Goal: Task Accomplishment & Management: Manage account settings

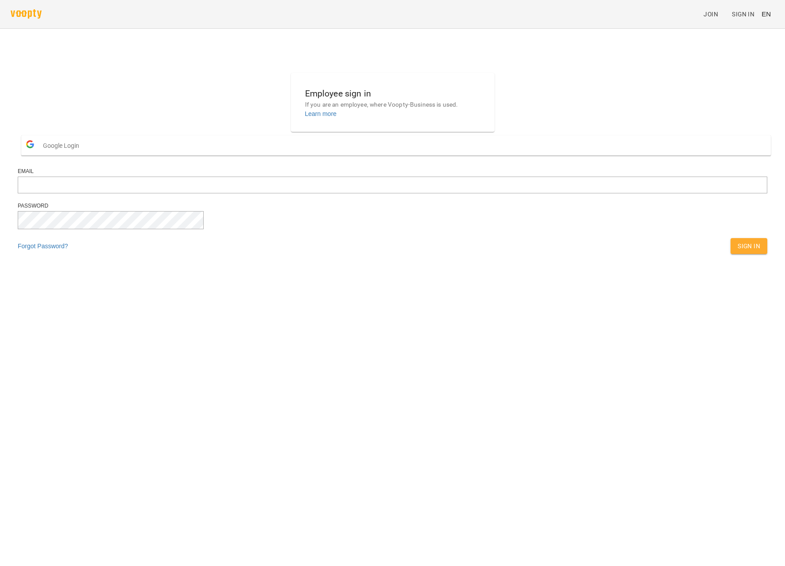
click at [653, 262] on div "Employee sign in If you are an employee, where Voopty-Business is used. Learn m…" at bounding box center [392, 166] width 757 height 193
click at [370, 194] on input "email" at bounding box center [393, 185] width 750 height 17
paste input "**********"
type input "**********"
drag, startPoint x: 643, startPoint y: 273, endPoint x: 527, endPoint y: 252, distance: 117.1
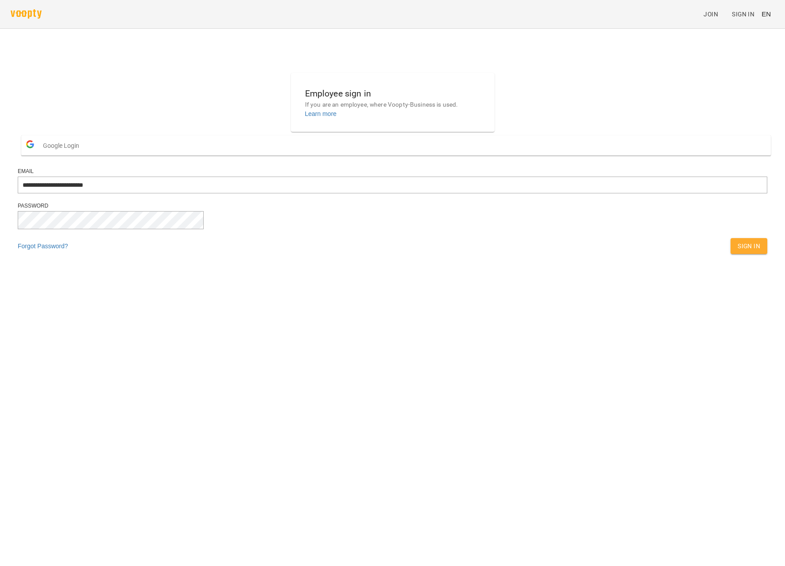
click at [643, 262] on div "**********" at bounding box center [392, 166] width 757 height 193
click at [738, 252] on span "Sign In" at bounding box center [749, 246] width 23 height 11
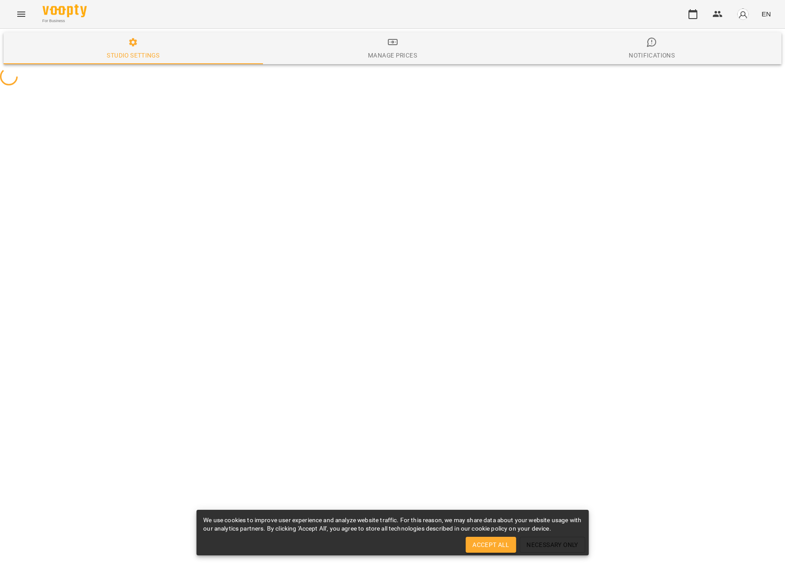
select select "**"
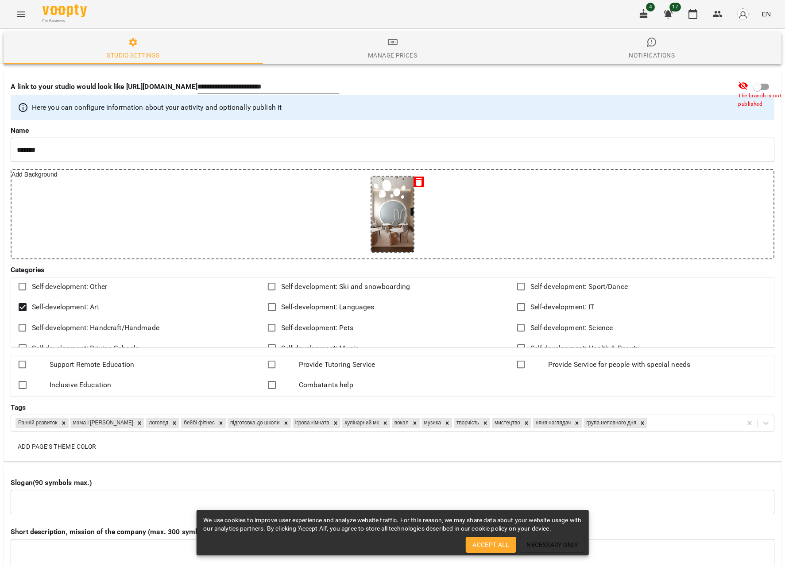
click at [128, 55] on div "Studio settings" at bounding box center [133, 55] width 53 height 11
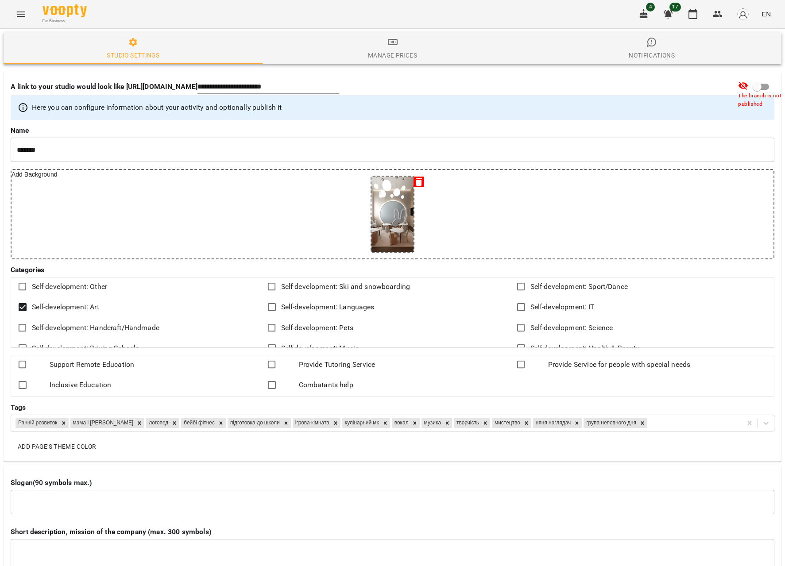
click at [18, 15] on icon "Menu" at bounding box center [21, 14] width 11 height 11
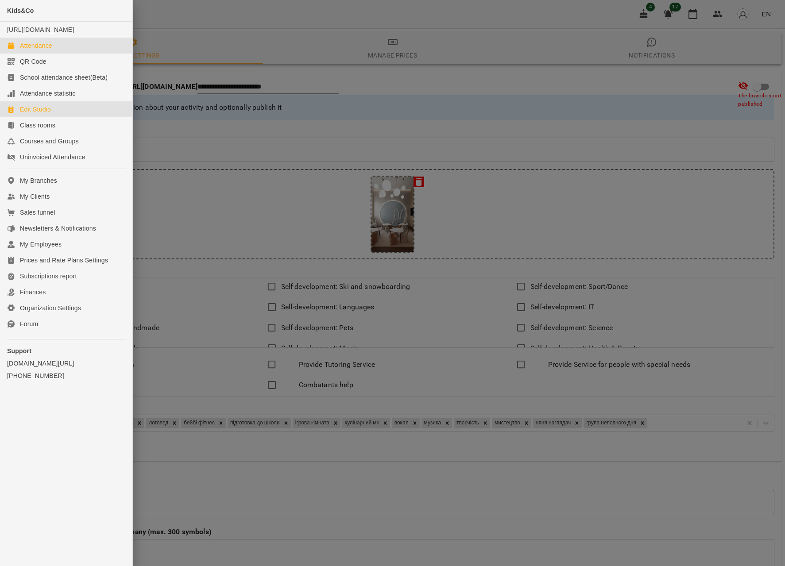
click at [35, 50] on div "Attendance" at bounding box center [36, 45] width 32 height 9
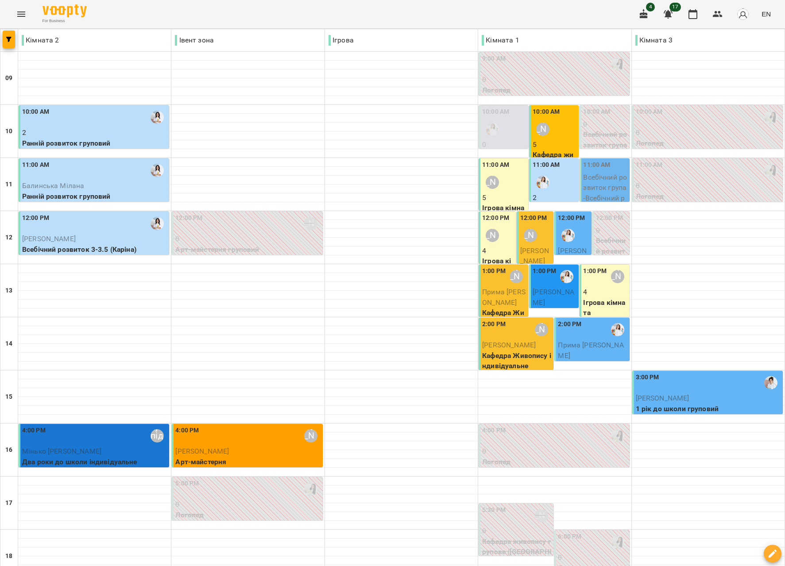
click at [545, 288] on span "Ганзевіч Ніколь" at bounding box center [553, 297] width 41 height 19
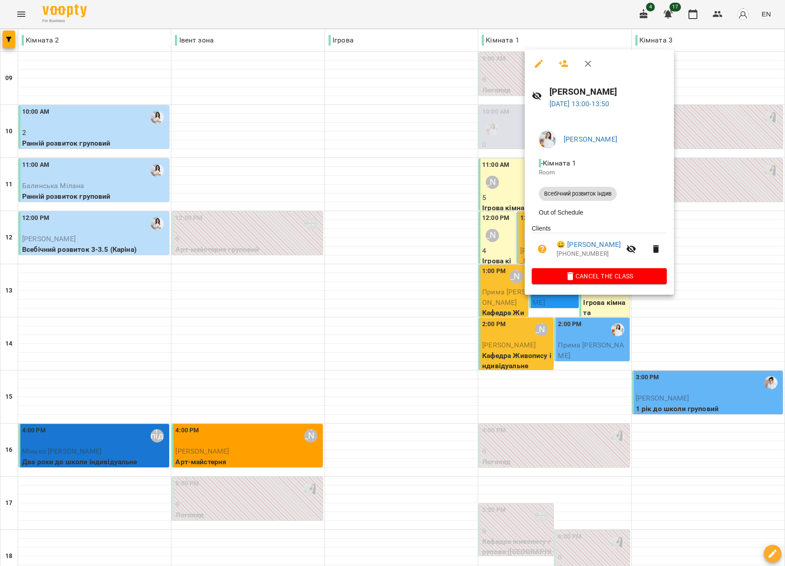
click at [407, 322] on div at bounding box center [392, 283] width 785 height 566
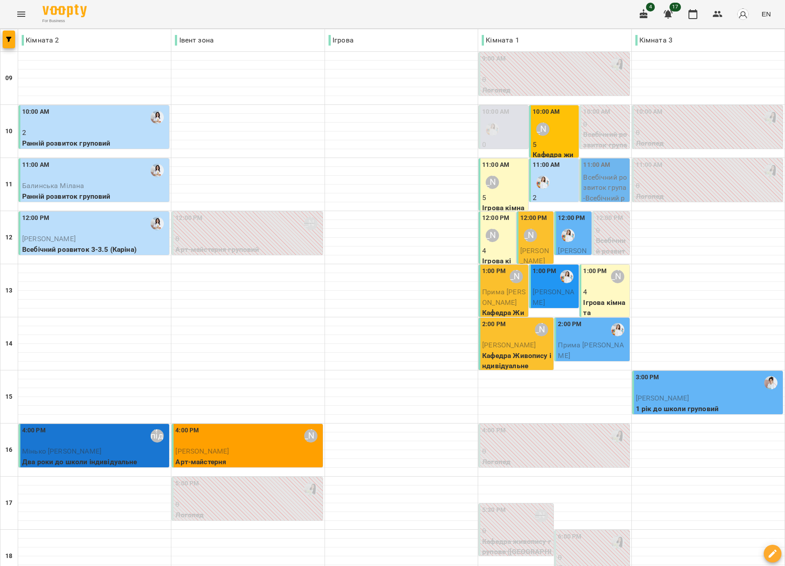
click at [587, 288] on p "4" at bounding box center [605, 292] width 44 height 11
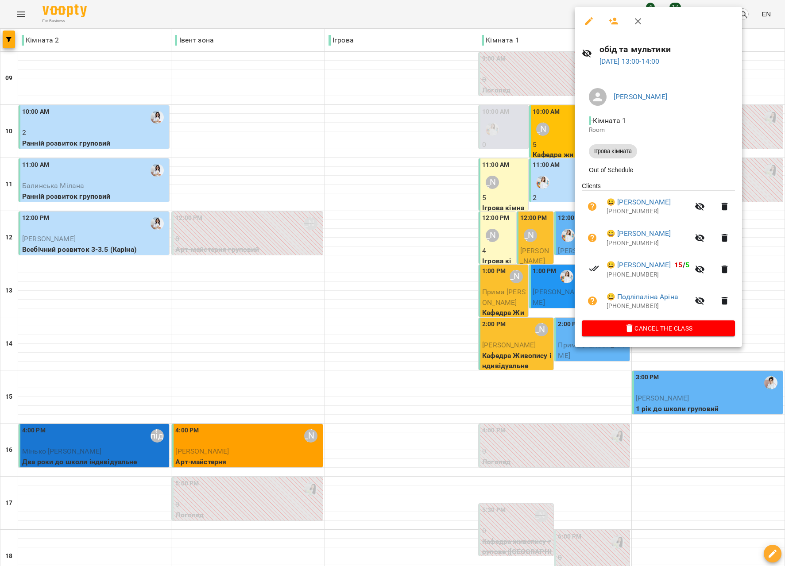
click at [396, 315] on div at bounding box center [392, 283] width 785 height 566
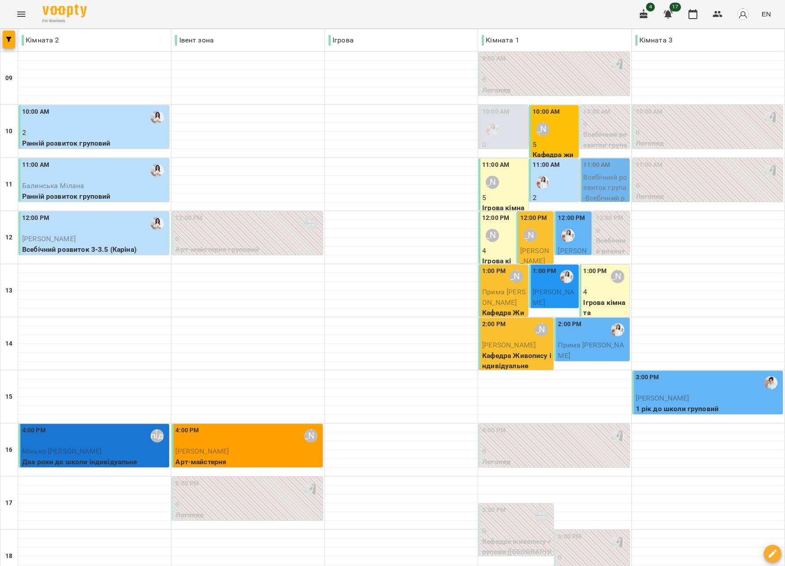
click at [608, 285] on div "Наталя Гредасова" at bounding box center [618, 277] width 20 height 20
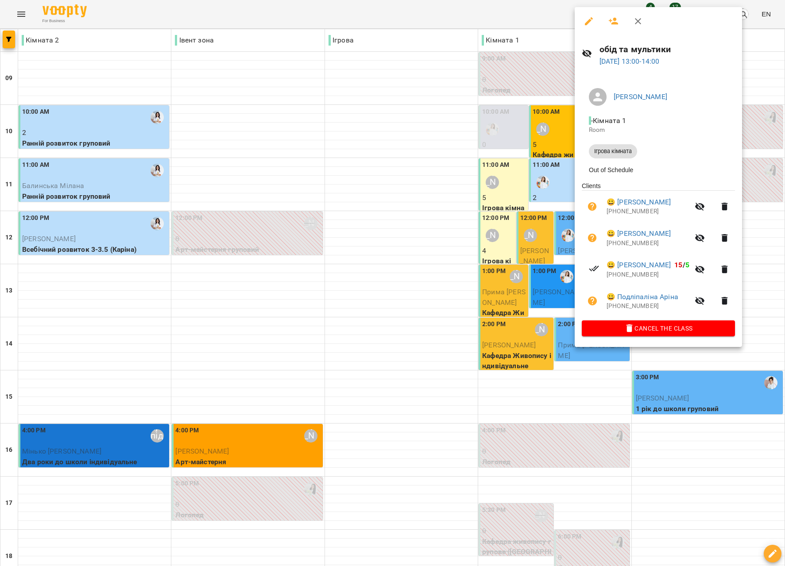
click at [366, 337] on div at bounding box center [392, 283] width 785 height 566
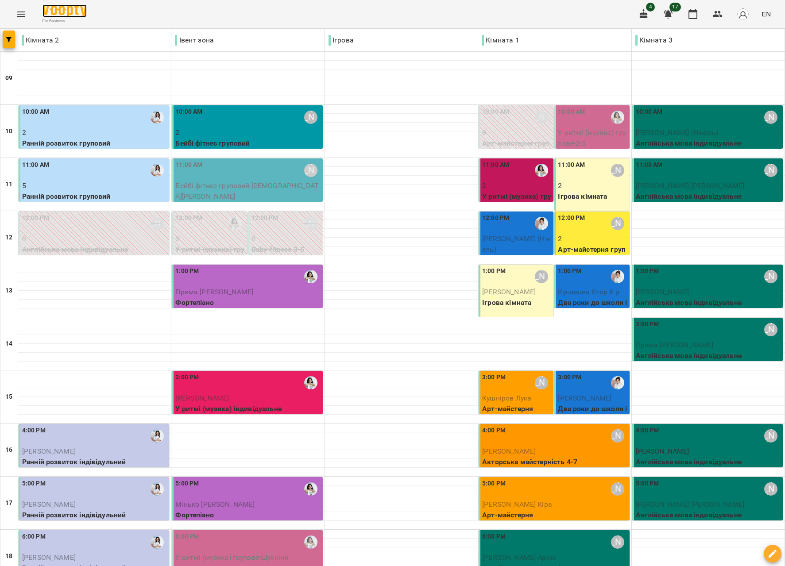
click at [47, 10] on img at bounding box center [65, 10] width 44 height 13
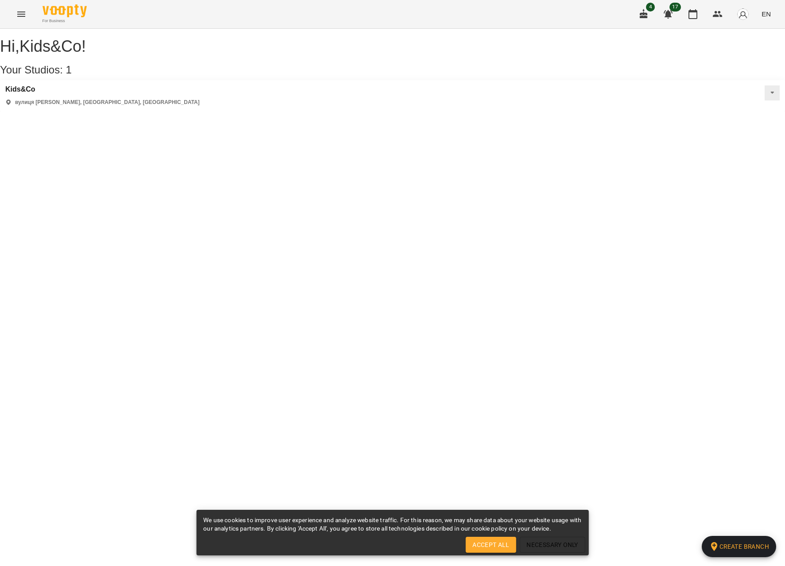
click at [95, 106] on div "Kids&Co вулиця Андрія Верхогляда, Київ, Україна" at bounding box center [102, 95] width 194 height 21
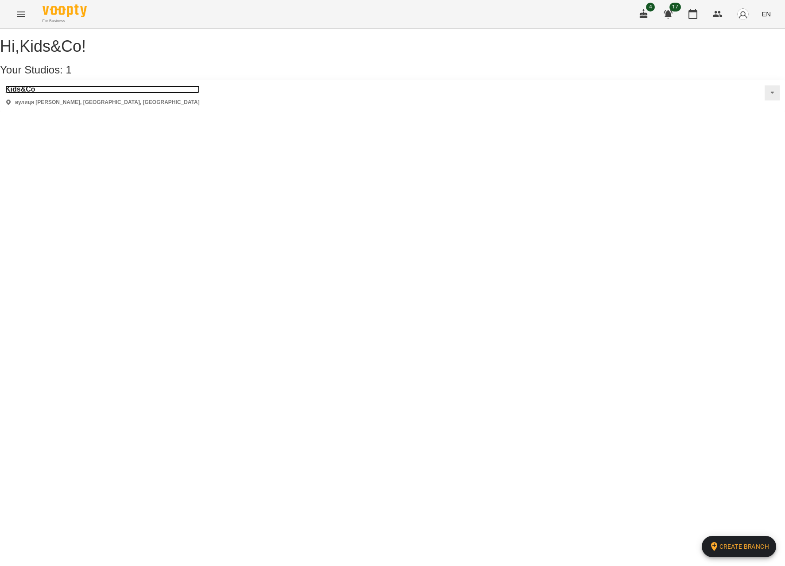
click at [15, 93] on h3 "Kids&Co" at bounding box center [102, 89] width 194 height 8
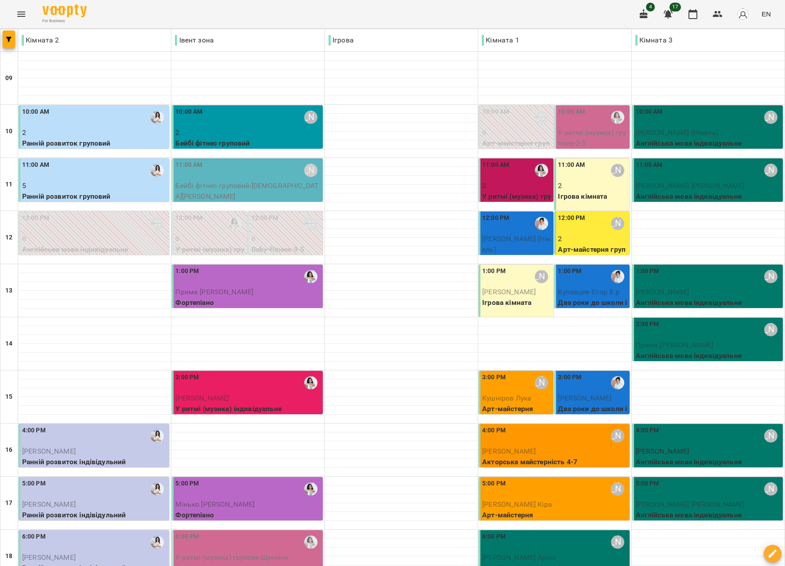
click at [20, 19] on icon "Menu" at bounding box center [21, 14] width 11 height 11
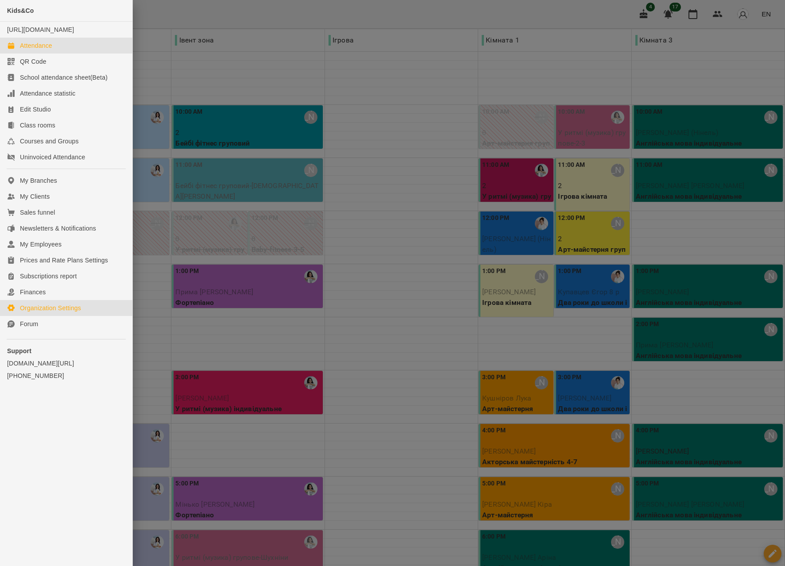
click at [46, 313] on div "Organization Settings" at bounding box center [50, 308] width 61 height 9
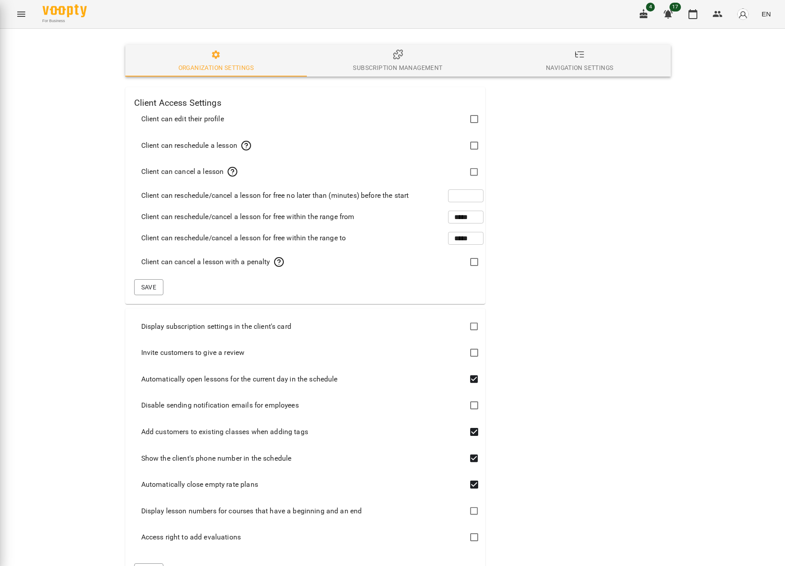
type input "***"
click at [373, 68] on div "Subscription management" at bounding box center [397, 67] width 89 height 11
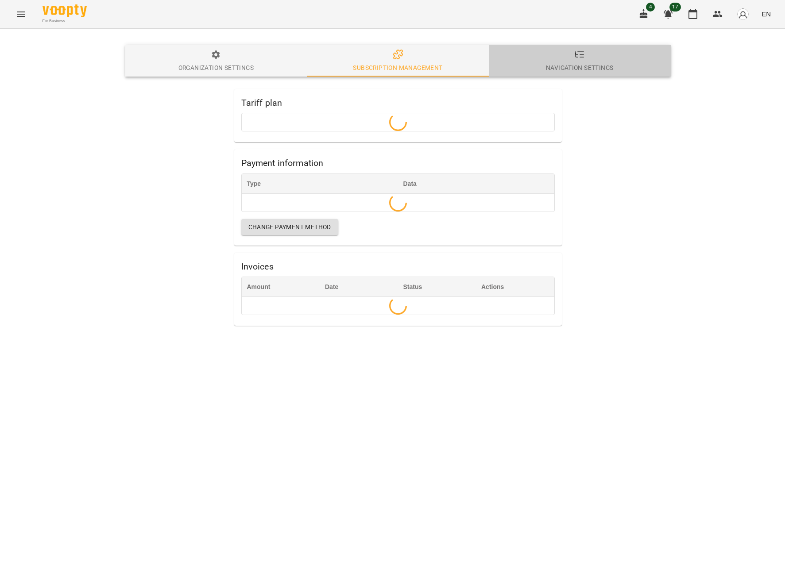
click at [574, 71] on div "Navigation Settings" at bounding box center [579, 67] width 67 height 11
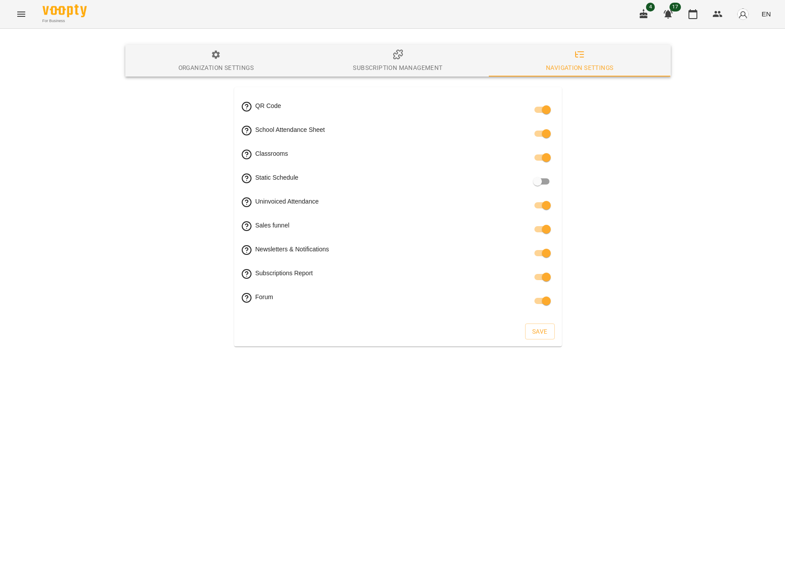
click at [217, 54] on icon "button" at bounding box center [216, 54] width 8 height 8
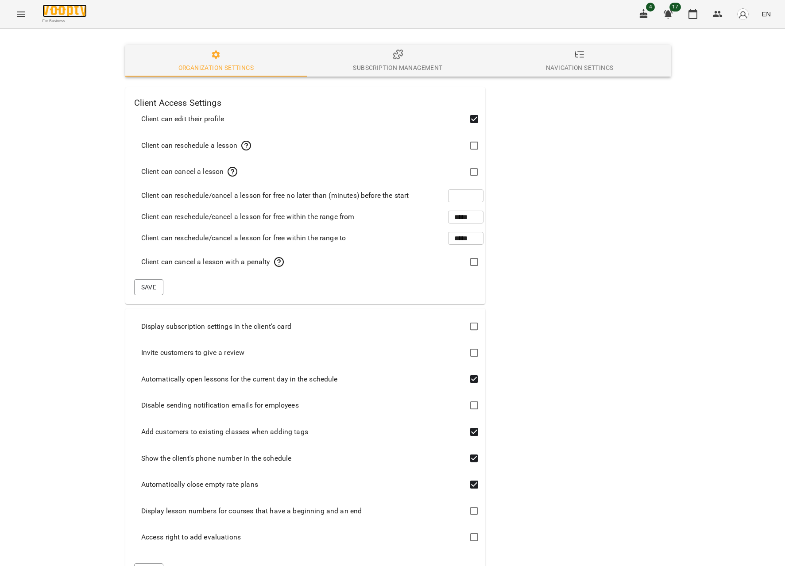
click at [75, 10] on img at bounding box center [65, 10] width 44 height 13
